Goal: Task Accomplishment & Management: Complete application form

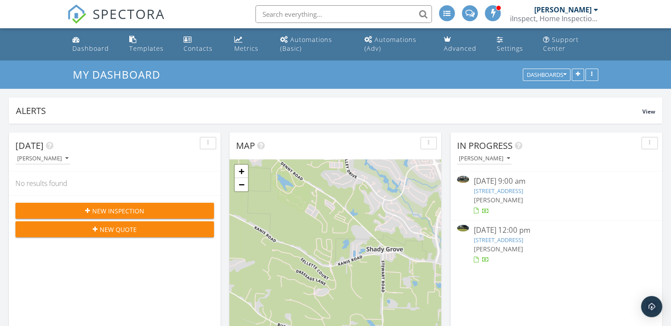
scroll to position [4, 4]
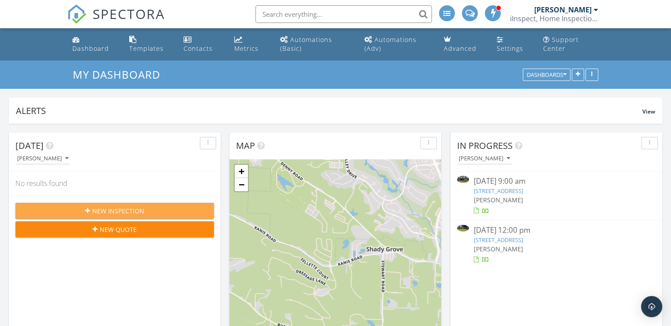
click at [110, 211] on span "New Inspection" at bounding box center [118, 210] width 52 height 9
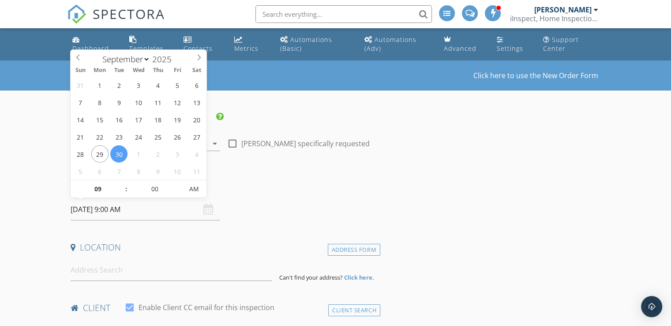
drag, startPoint x: 107, startPoint y: 207, endPoint x: 80, endPoint y: 211, distance: 27.3
click at [80, 211] on input "09/30/2025 9:00 AM" at bounding box center [146, 210] width 150 height 22
select select "9"
type input "10/01/2025 9:00 AM"
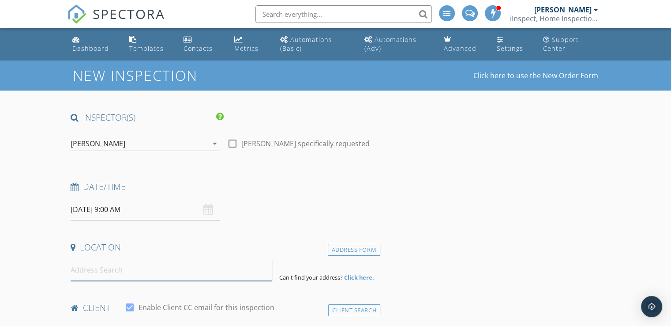
click at [117, 271] on input at bounding box center [172, 270] width 202 height 22
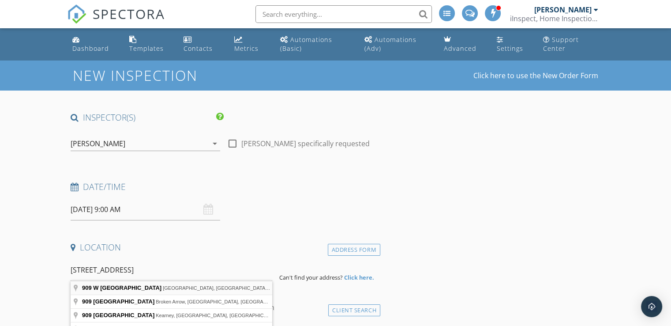
type input "909 W 42nd St, North Little Rock, AR, USA"
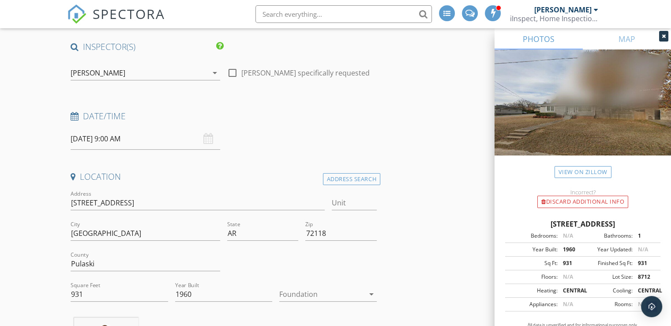
scroll to position [117, 0]
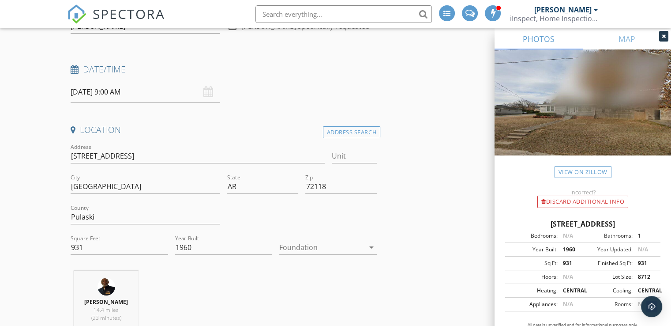
click at [366, 247] on icon "arrow_drop_down" at bounding box center [371, 247] width 11 height 11
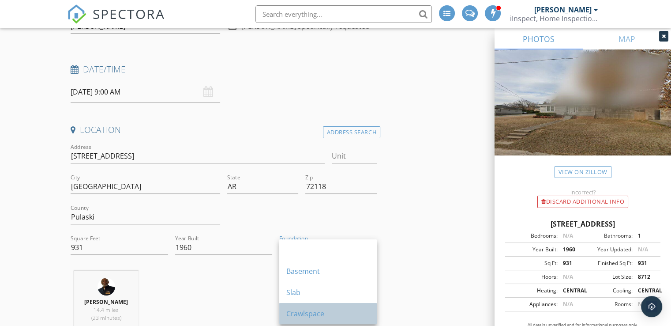
click at [303, 312] on div "Crawlspace" at bounding box center [327, 313] width 83 height 11
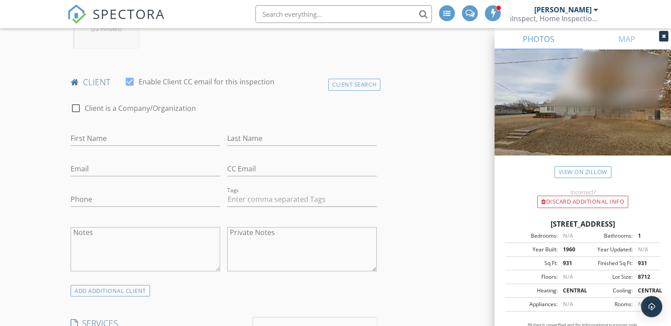
scroll to position [424, 0]
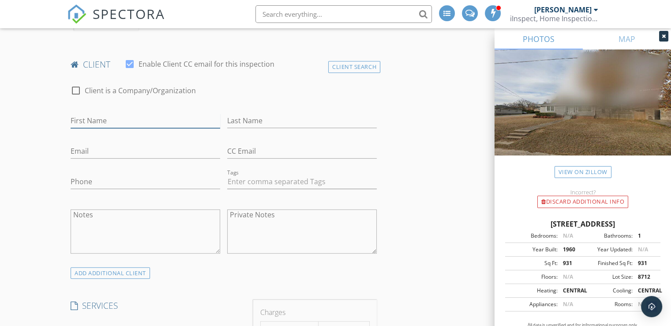
click at [131, 117] on input "First Name" at bounding box center [146, 120] width 150 height 15
type input "Wilson"
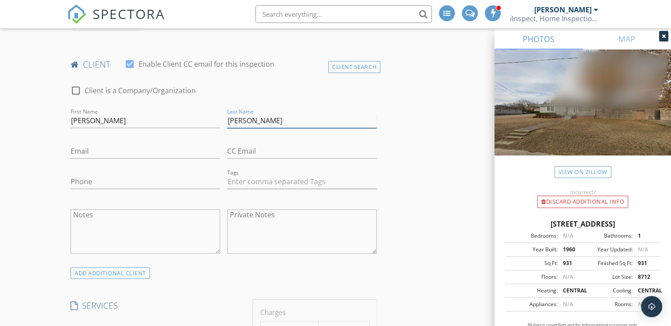
type input "Johnson"
click at [92, 155] on input "Email" at bounding box center [146, 151] width 150 height 15
type input "wilsonjohnson2058@gmail.com"
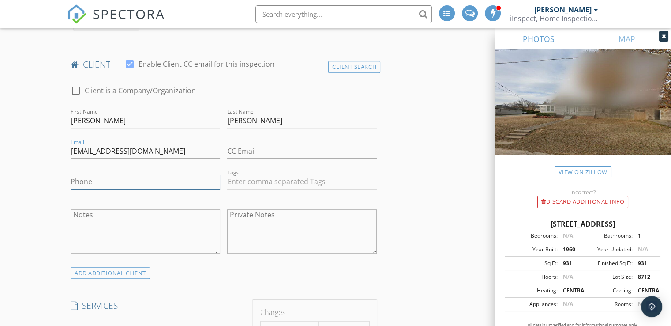
click at [82, 181] on input "Phone" at bounding box center [146, 181] width 150 height 15
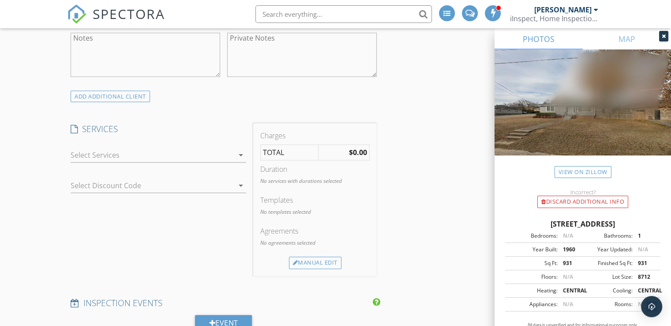
scroll to position [612, 0]
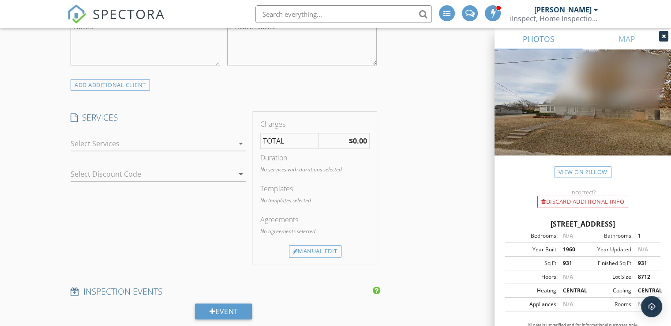
type input "501-650-0824"
click at [215, 147] on div at bounding box center [152, 143] width 163 height 14
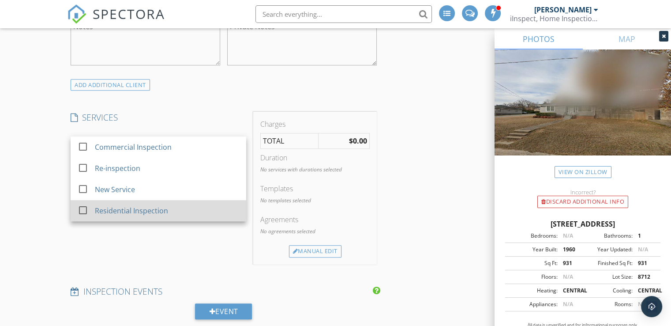
click at [174, 211] on div "Residential Inspection" at bounding box center [167, 211] width 145 height 18
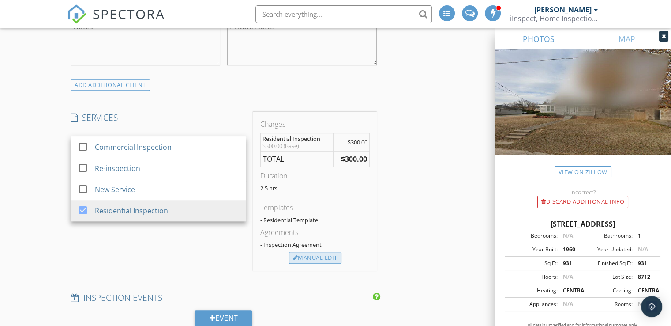
click at [312, 256] on div "Manual Edit" at bounding box center [315, 258] width 53 height 12
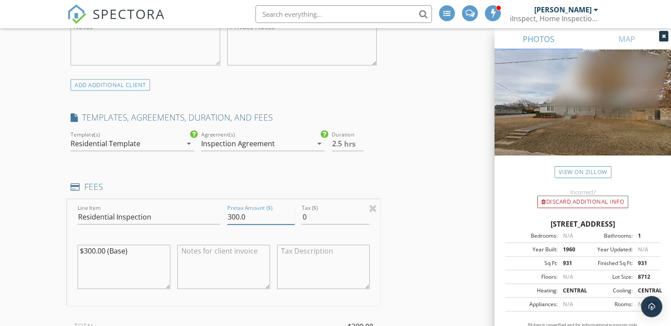
click at [232, 216] on input "300.0" at bounding box center [261, 217] width 68 height 15
type input "340.0"
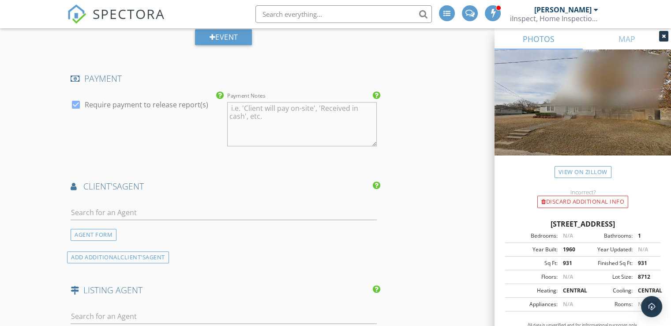
scroll to position [1024, 0]
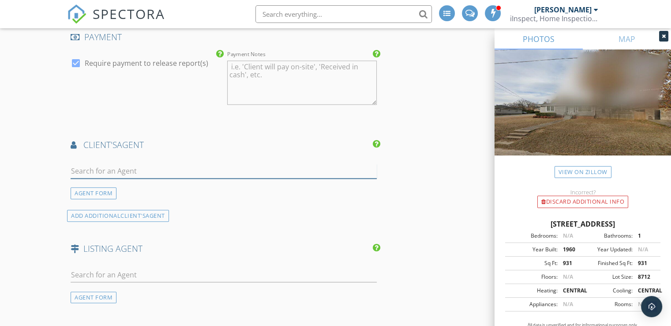
click at [90, 166] on input "text" at bounding box center [224, 171] width 306 height 15
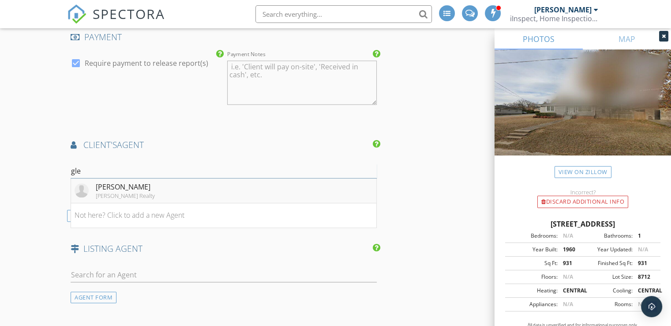
type input "gle"
click at [124, 188] on div "Glenna Logan" at bounding box center [125, 186] width 59 height 11
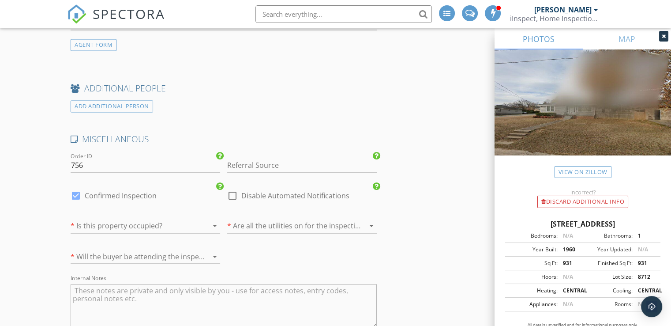
scroll to position [1692, 0]
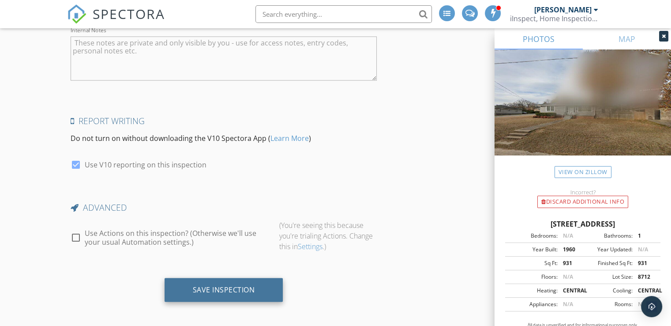
click at [211, 288] on div "Save Inspection" at bounding box center [224, 289] width 62 height 9
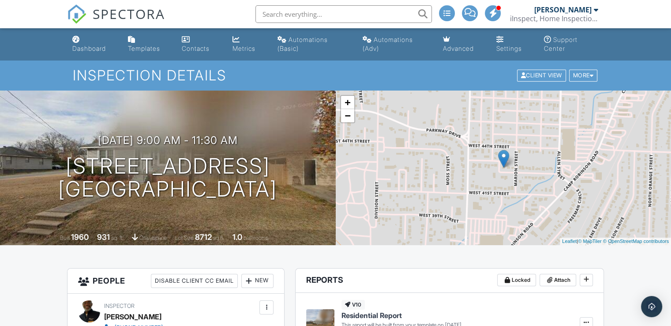
click at [494, 13] on span at bounding box center [493, 13] width 9 height 0
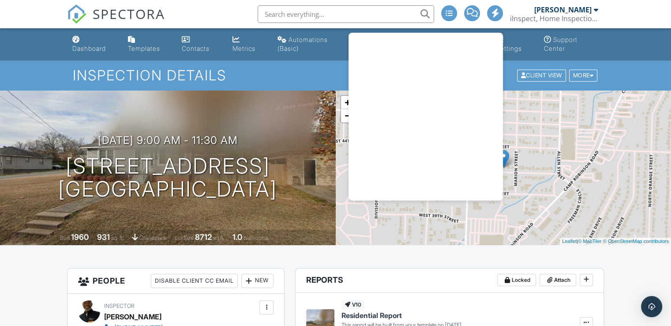
click at [513, 2] on div "[PERSON_NAME] iInspect, Home Inspection Services Lic# HI-1619" at bounding box center [554, 14] width 88 height 28
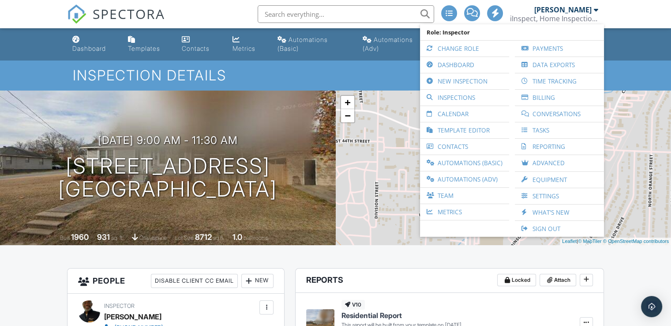
click at [286, 85] on div "Inspection Details Client View More Property Details Reschedule Reorder / Copy …" at bounding box center [335, 75] width 671 height 30
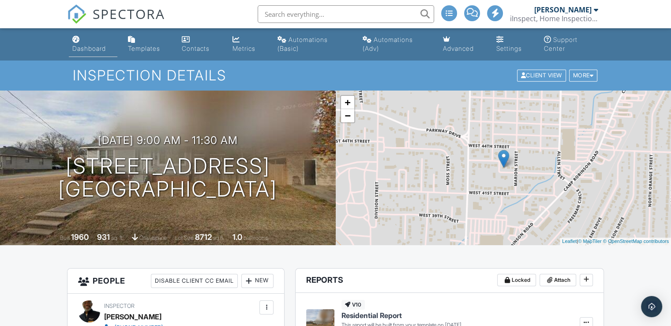
click at [81, 46] on div "Dashboard" at bounding box center [89, 49] width 34 height 8
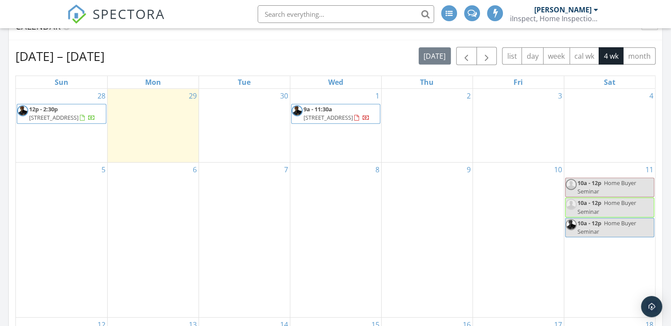
scroll to position [387, 0]
